Goal: Use online tool/utility: Use online tool/utility

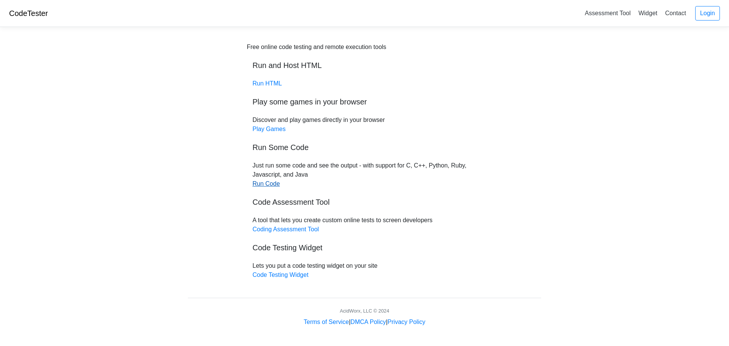
click at [269, 182] on link "Run Code" at bounding box center [265, 183] width 27 height 6
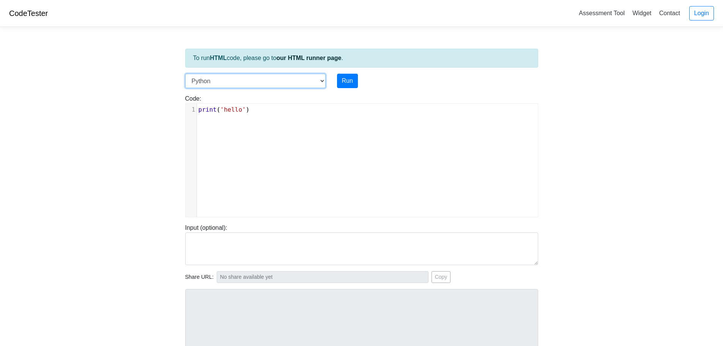
click at [316, 82] on select "C C++ Go Java Javascript Python Ruby" at bounding box center [255, 81] width 140 height 14
select select "c"
click at [185, 74] on select "C C++ Go Java Javascript Python Ruby" at bounding box center [255, 81] width 140 height 14
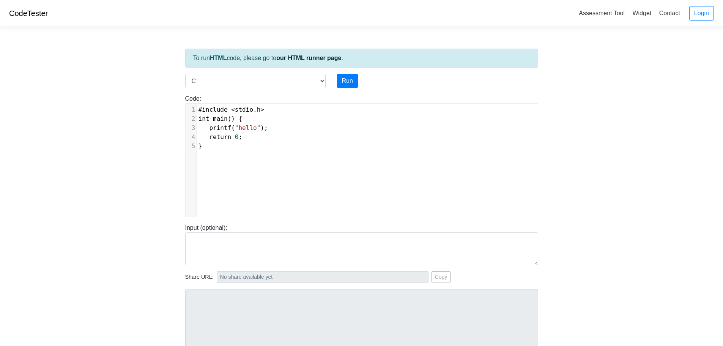
scroll to position [3, 0]
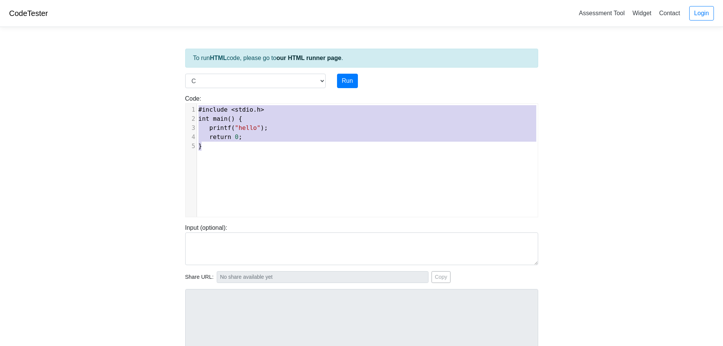
drag, startPoint x: 197, startPoint y: 110, endPoint x: 272, endPoint y: 154, distance: 86.9
click at [272, 154] on div "x 1 #include < stdio . h > 2 int main () { 3 printf ( "hello" ); 4 return 0 ; 5…" at bounding box center [368, 166] width 364 height 124
type textarea "​#include <stdio.h> int main() { printf("hello"); return 0; }"
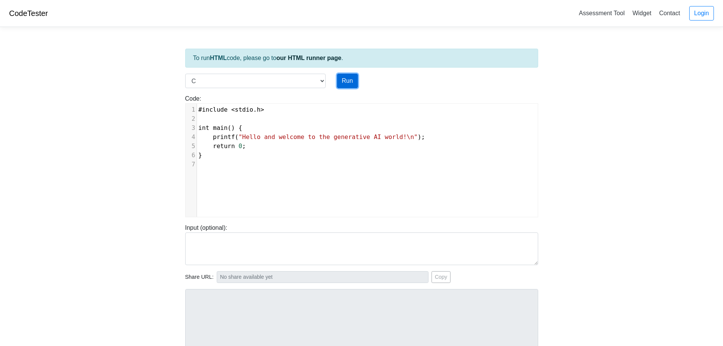
click at [350, 82] on button "Run" at bounding box center [347, 81] width 21 height 14
type input "[URL][DOMAIN_NAME]"
type textarea "Stdout: Hello and welcome to the generative AI world!"
